Goal: Task Accomplishment & Management: Complete application form

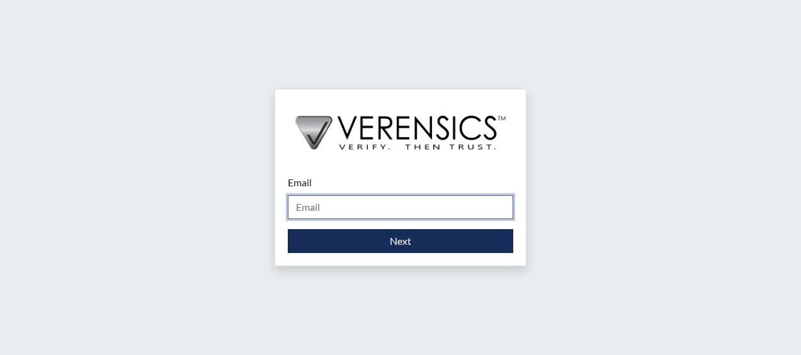
click at [375, 208] on input "Email" at bounding box center [400, 207] width 225 height 24
click at [625, 123] on div "Email Please provide your email address. Next" at bounding box center [400, 177] width 801 height 355
drag, startPoint x: 346, startPoint y: 198, endPoint x: 345, endPoint y: 205, distance: 7.6
click at [345, 201] on input "Email" at bounding box center [400, 207] width 225 height 24
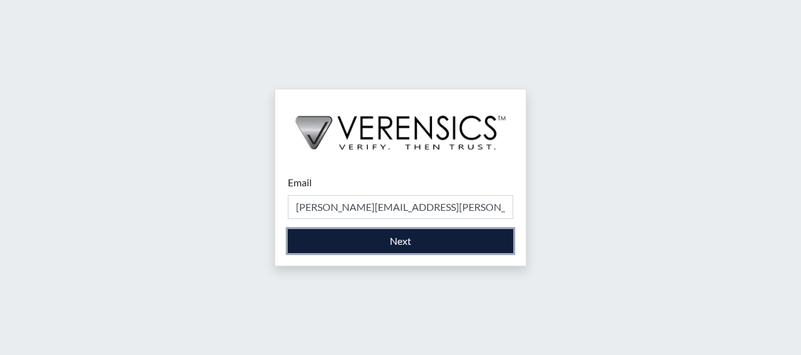
click at [418, 239] on button "Next" at bounding box center [400, 241] width 225 height 24
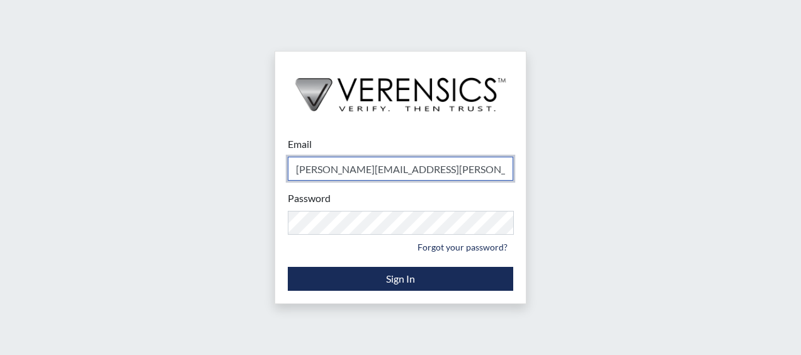
type input "[PERSON_NAME][EMAIL_ADDRESS][PERSON_NAME][DOMAIN_NAME]"
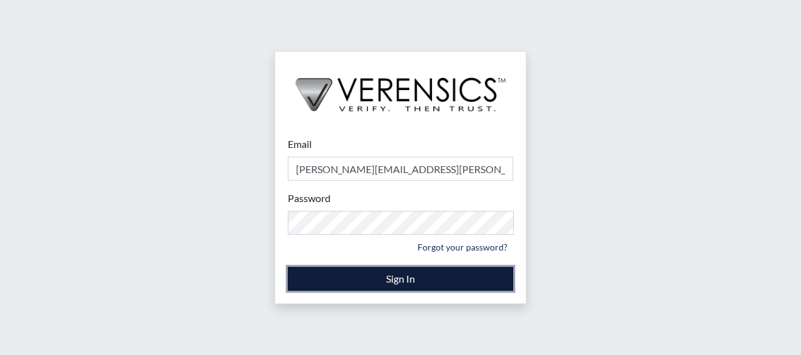
click at [385, 282] on button "Sign In" at bounding box center [400, 279] width 225 height 24
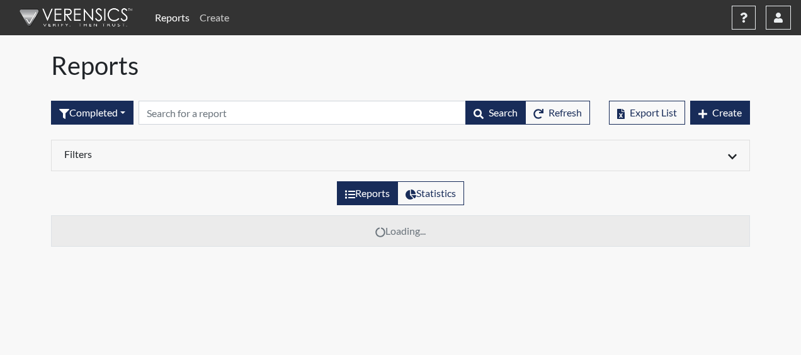
click at [216, 19] on link "Create" at bounding box center [215, 17] width 40 height 25
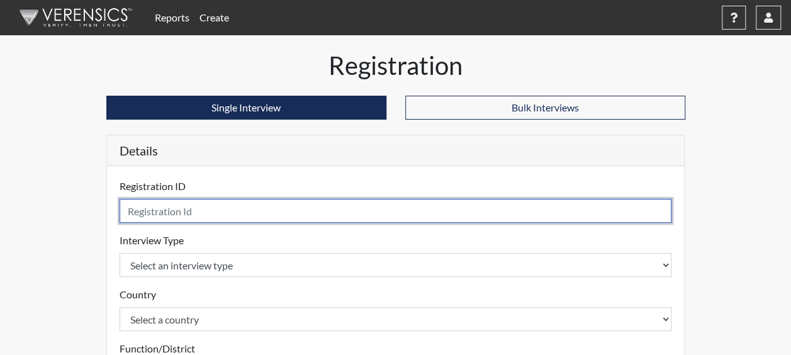
click at [174, 215] on input "text" at bounding box center [396, 211] width 553 height 24
type input "w"
type input "WZC8796"
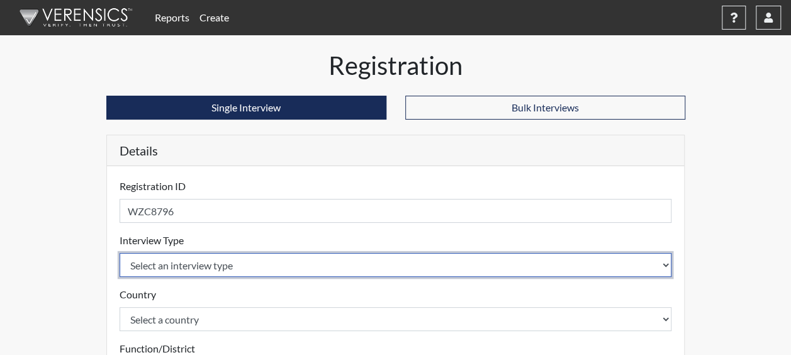
drag, startPoint x: 179, startPoint y: 252, endPoint x: 179, endPoint y: 266, distance: 13.2
click at [178, 258] on select "Select an interview type Corrections Pre-Employment" at bounding box center [396, 265] width 553 height 24
select select "ff733e93-e1bf-11ea-9c9f-0eff0cf7eb8f"
click at [120, 253] on select "Select an interview type Corrections Pre-Employment" at bounding box center [396, 265] width 553 height 24
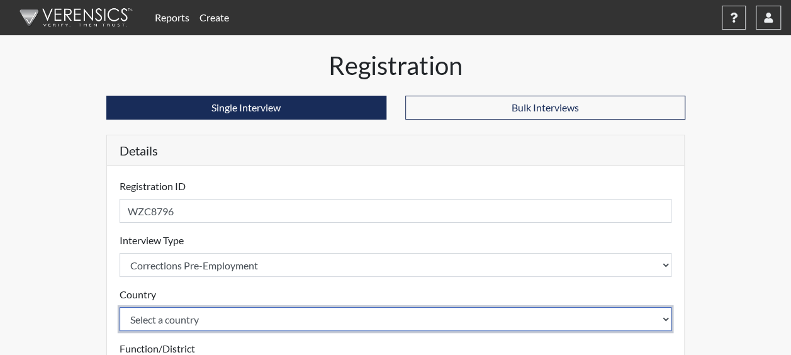
click at [181, 320] on select "Select a country [GEOGRAPHIC_DATA] [GEOGRAPHIC_DATA]" at bounding box center [396, 319] width 553 height 24
select select "united-states-of-[GEOGRAPHIC_DATA]"
click at [120, 307] on select "Select a country [GEOGRAPHIC_DATA] [GEOGRAPHIC_DATA]" at bounding box center [396, 319] width 553 height 24
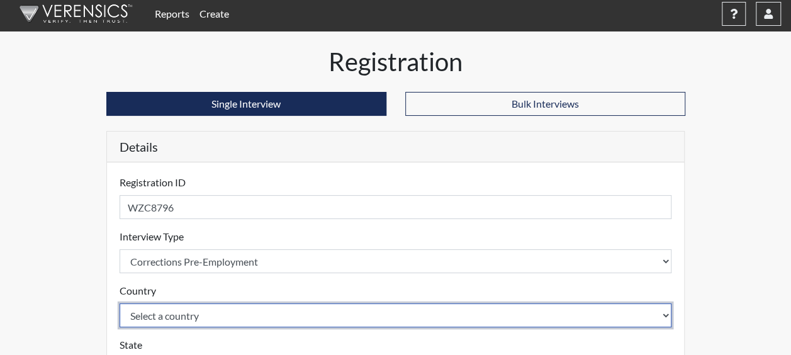
scroll to position [189, 0]
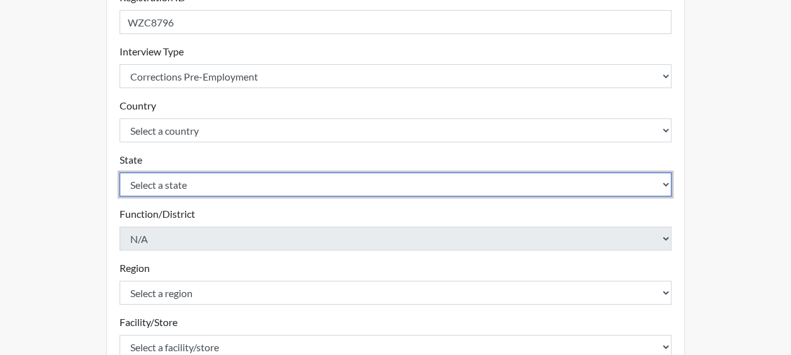
click at [173, 178] on select "Select a state [US_STATE] [US_STATE] [US_STATE] [US_STATE] [US_STATE] [US_STATE…" at bounding box center [396, 185] width 553 height 24
select select "GA"
click at [120, 173] on select "Select a state [US_STATE] [US_STATE] [US_STATE] [US_STATE] [US_STATE] [US_STATE…" at bounding box center [396, 185] width 553 height 24
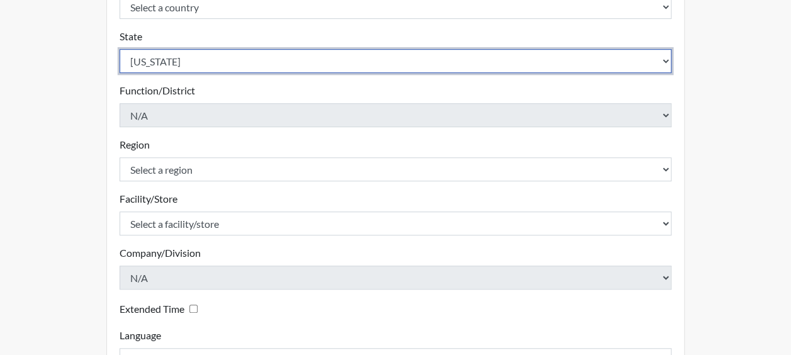
scroll to position [315, 0]
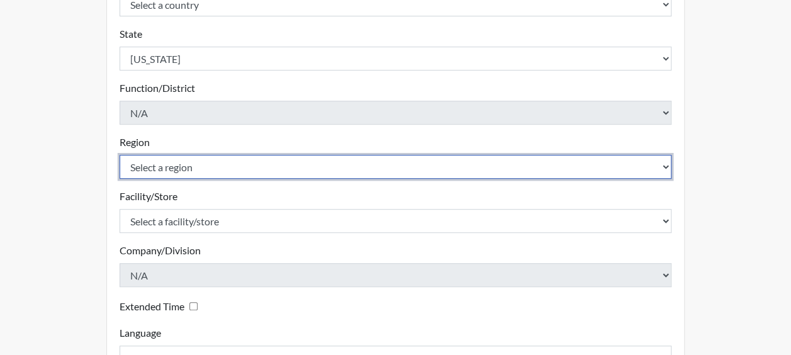
click at [157, 160] on select "Select a region [GEOGRAPHIC_DATA]" at bounding box center [396, 167] width 553 height 24
select select "51976826-f18e-4b67-8d3b-b0a0fa2f97ff"
click at [120, 155] on select "Select a region [GEOGRAPHIC_DATA]" at bounding box center [396, 167] width 553 height 24
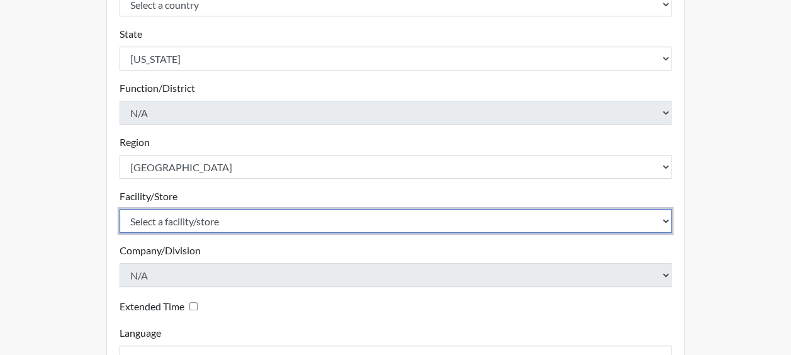
click at [182, 217] on select "Select a facility/store Dodge SP" at bounding box center [396, 221] width 553 height 24
click at [185, 225] on select "Select a facility/store Dodge SP" at bounding box center [396, 221] width 553 height 24
drag, startPoint x: 188, startPoint y: 222, endPoint x: 181, endPoint y: 223, distance: 6.4
click at [188, 222] on select "Select a facility/store Dodge SP" at bounding box center [396, 221] width 553 height 24
select select "76580185-3f32-4970-b767-aa2f0b4506fa"
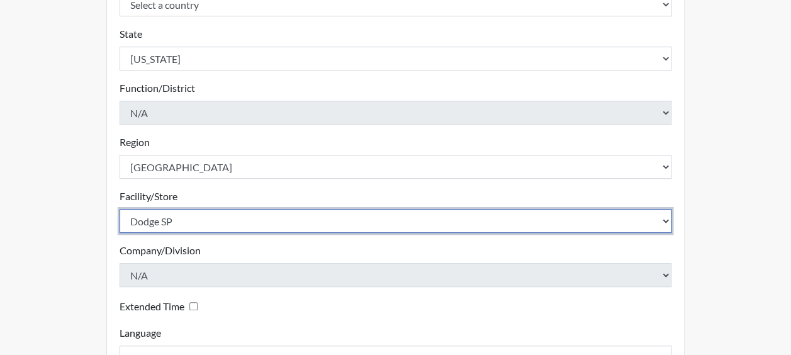
click at [120, 209] on select "Select a facility/store Dodge SP" at bounding box center [396, 221] width 553 height 24
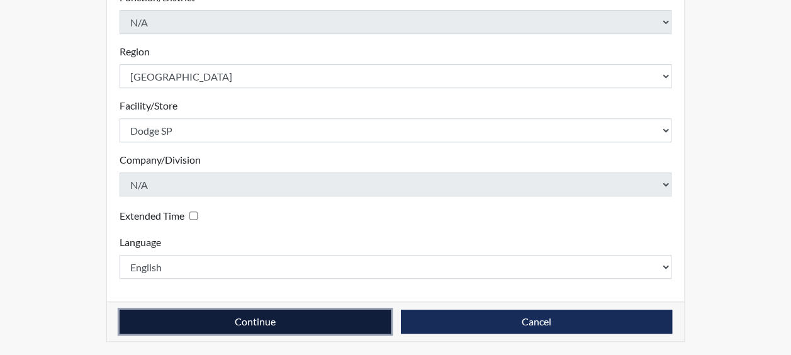
click at [198, 314] on button "Continue" at bounding box center [255, 322] width 271 height 24
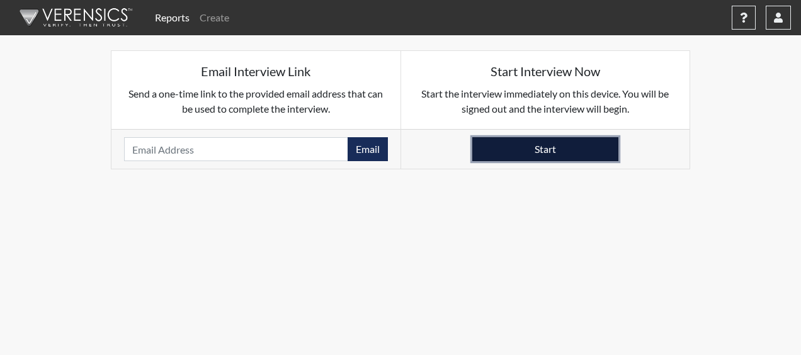
click at [548, 151] on button "Start" at bounding box center [545, 149] width 146 height 24
